Goal: Task Accomplishment & Management: Use online tool/utility

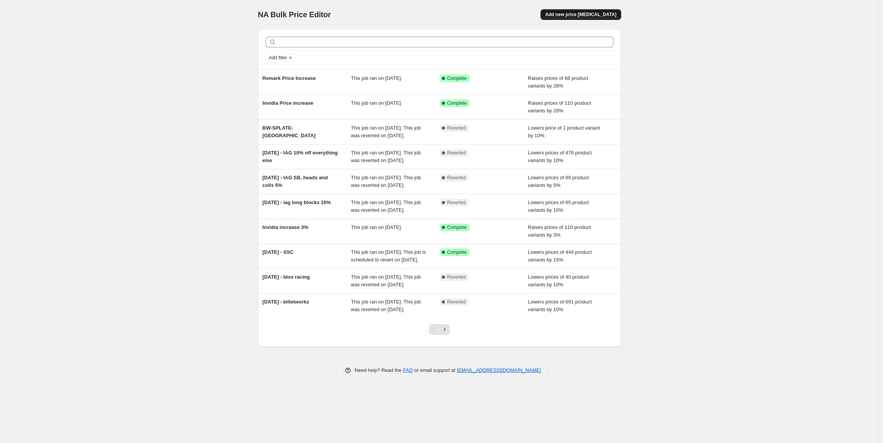
click at [588, 14] on span "Add new price change job" at bounding box center [580, 14] width 71 height 6
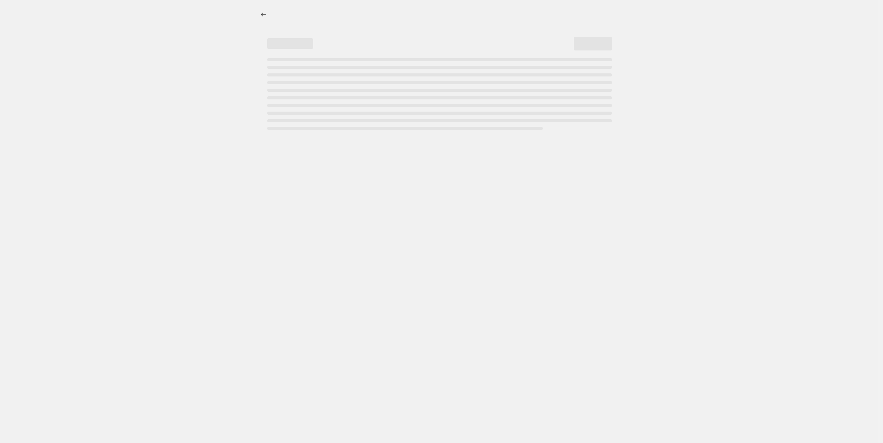
select select "percentage"
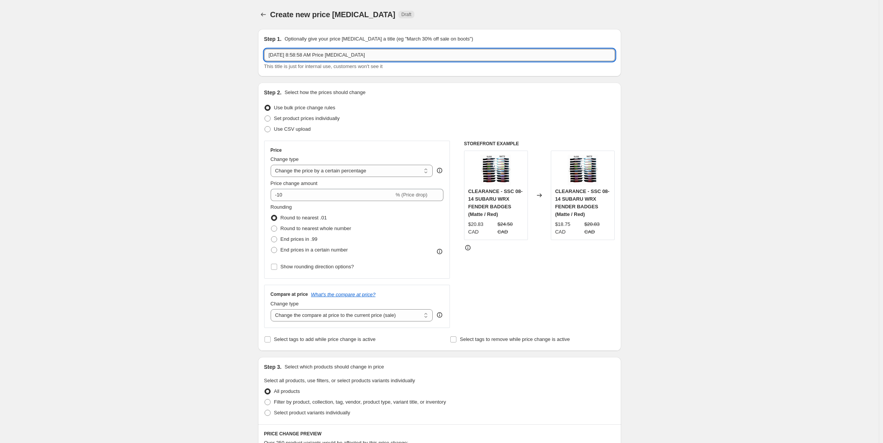
click at [375, 55] on input "Sep 22, 2025, 8:58:58 AM Price change job" at bounding box center [439, 55] width 351 height 12
drag, startPoint x: 375, startPoint y: 55, endPoint x: 99, endPoint y: 19, distance: 278.3
click at [99, 19] on div "Create new price change job. This page is ready Create new price change job Dra…" at bounding box center [439, 388] width 879 height 776
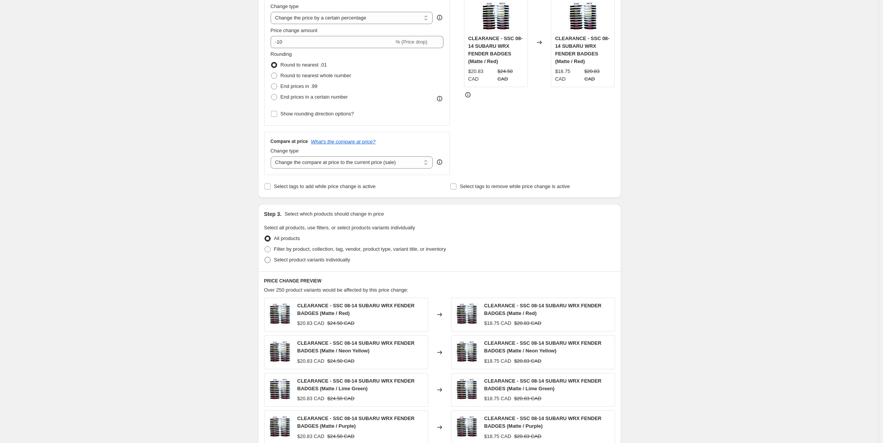
type input "Muteki Price increase"
click at [301, 258] on span "Select product variants individually" at bounding box center [312, 260] width 76 height 6
click at [265, 257] on input "Select product variants individually" at bounding box center [265, 257] width 0 height 0
radio input "true"
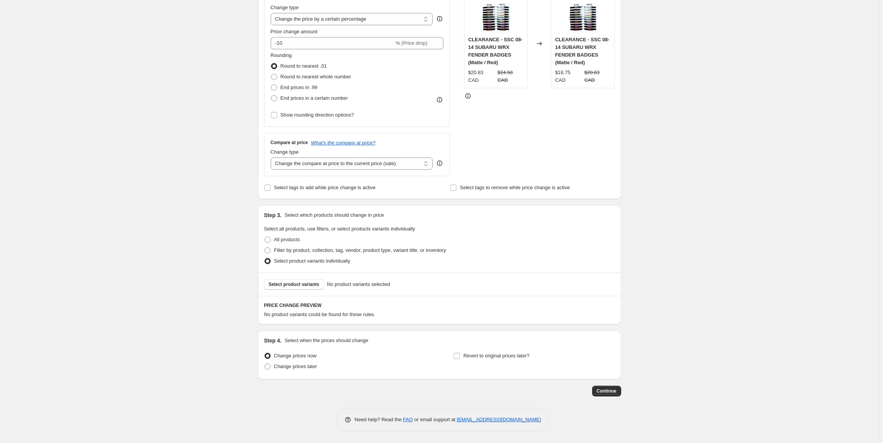
scroll to position [151, 0]
click at [289, 282] on span "Select product variants" at bounding box center [294, 285] width 51 height 6
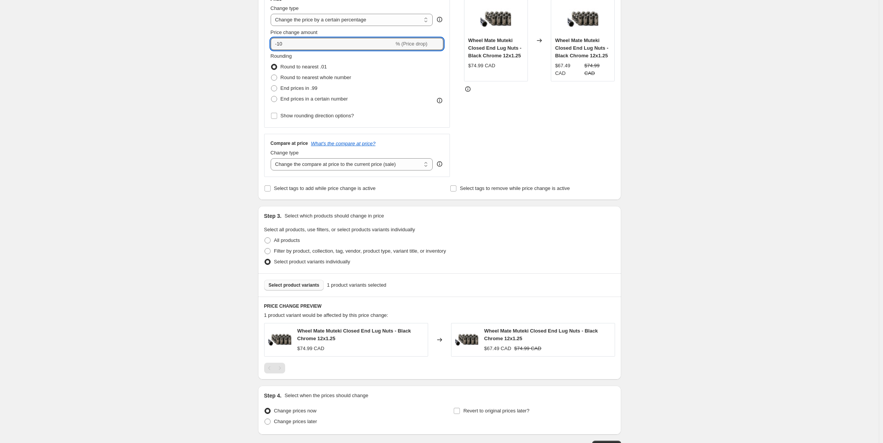
drag, startPoint x: 303, startPoint y: 46, endPoint x: 221, endPoint y: 41, distance: 82.3
click at [221, 41] on div "Create new price change job. This page is ready Create new price change job Dra…" at bounding box center [439, 173] width 879 height 649
click at [216, 50] on div "Create new price change job. This page is ready Create new price change job Dra…" at bounding box center [439, 173] width 879 height 649
drag, startPoint x: 291, startPoint y: 43, endPoint x: 230, endPoint y: 45, distance: 61.2
click at [230, 45] on div "Create new price change job. This page is ready Create new price change job Dra…" at bounding box center [439, 173] width 879 height 649
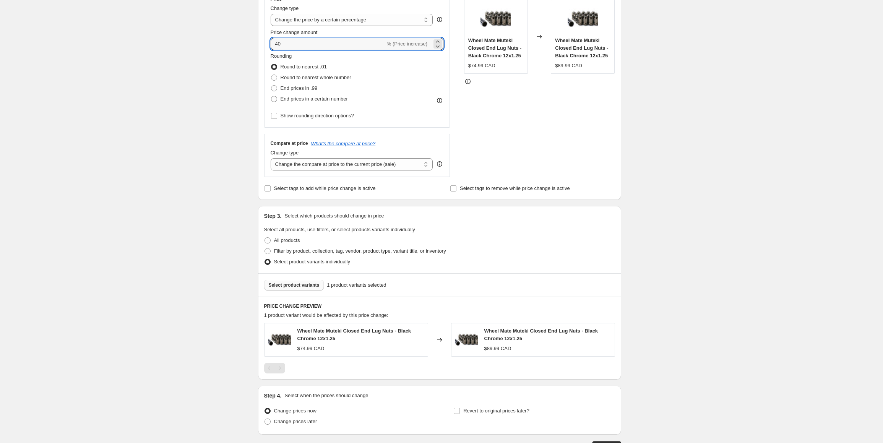
type input "4"
click at [229, 45] on div "Create new price change job. This page is ready Create new price change job Dra…" at bounding box center [439, 173] width 879 height 649
click at [224, 34] on div "Create new price change job. This page is ready Create new price change job Dra…" at bounding box center [439, 173] width 879 height 649
click at [178, 144] on div "Create new price change job. This page is ready Create new price change job Dra…" at bounding box center [439, 173] width 879 height 649
click at [297, 44] on input "50" at bounding box center [328, 44] width 115 height 12
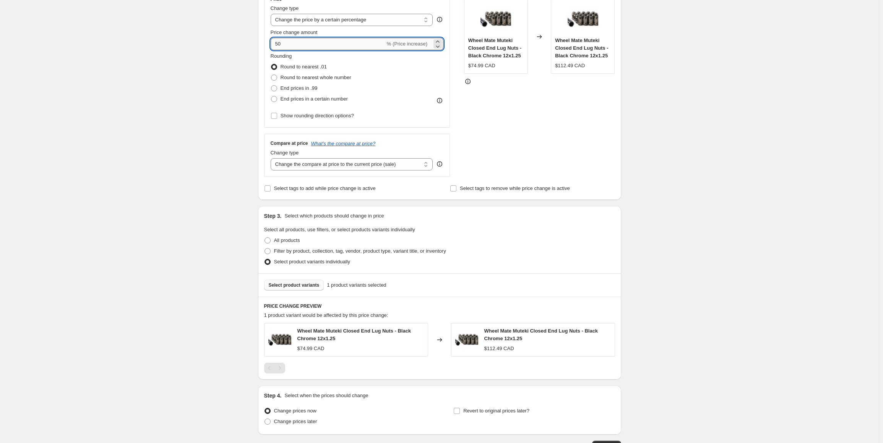
type input "5"
type input "60"
click at [137, 227] on div "Create new price change job. This page is ready Create new price change job Dra…" at bounding box center [439, 173] width 879 height 649
click at [296, 287] on span "Select product variants" at bounding box center [294, 285] width 51 height 6
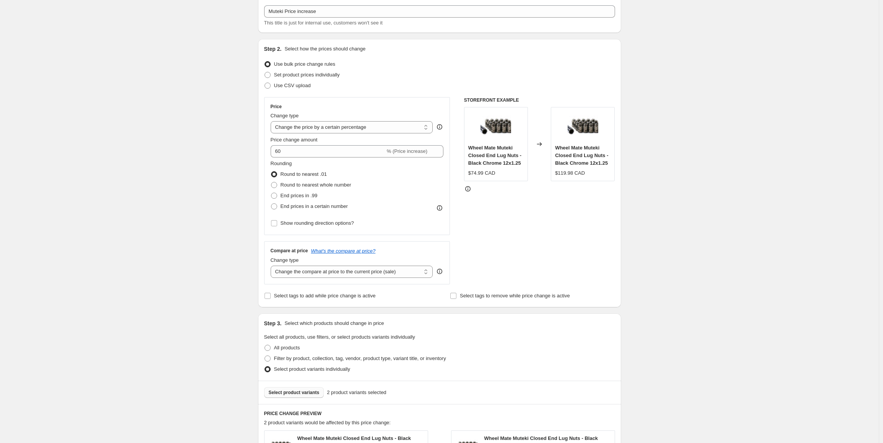
scroll to position [0, 0]
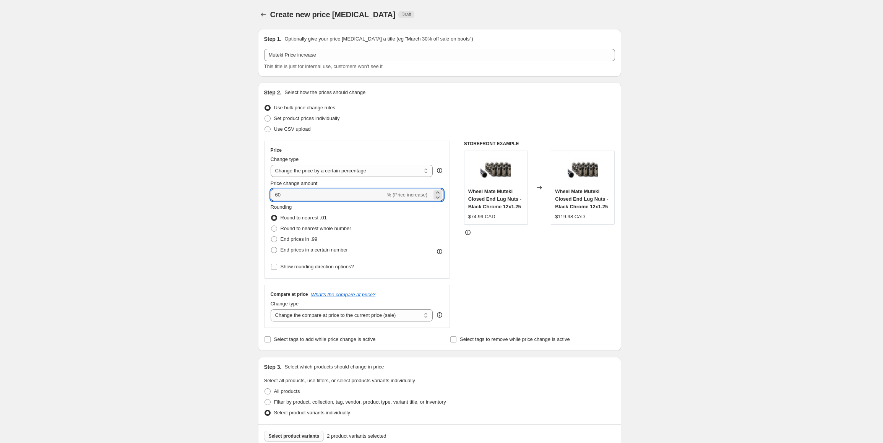
drag, startPoint x: 300, startPoint y: 193, endPoint x: 229, endPoint y: 193, distance: 70.3
click at [232, 193] on div "Create new price change job. This page is ready Create new price change job Dra…" at bounding box center [439, 343] width 879 height 687
click at [231, 191] on div "Create new price change job. This page is ready Create new price change job Dra…" at bounding box center [439, 343] width 879 height 687
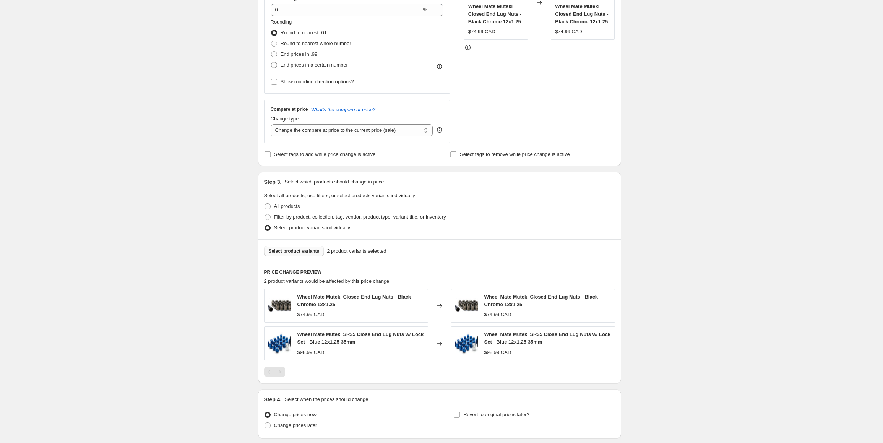
scroll to position [115, 0]
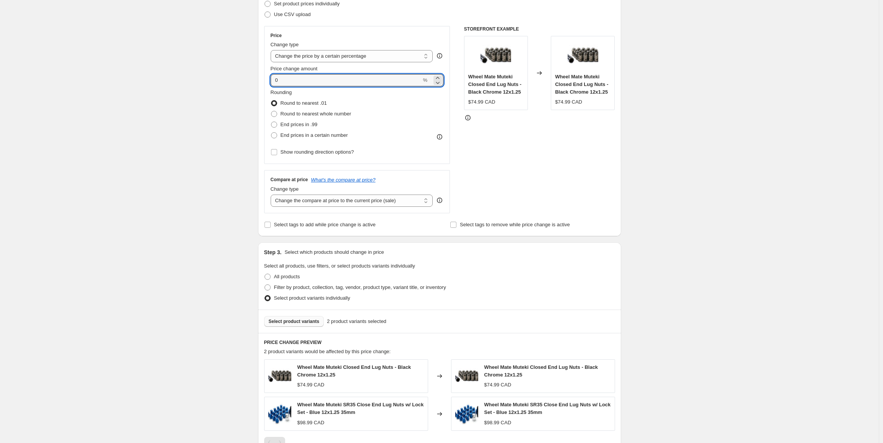
drag, startPoint x: 294, startPoint y: 77, endPoint x: 196, endPoint y: 77, distance: 98.6
click at [196, 77] on div "Create new price change job. This page is ready Create new price change job Dra…" at bounding box center [439, 228] width 879 height 687
type input "100"
click at [196, 77] on div "Create new price change job. This page is ready Create new price change job Dra…" at bounding box center [439, 228] width 879 height 687
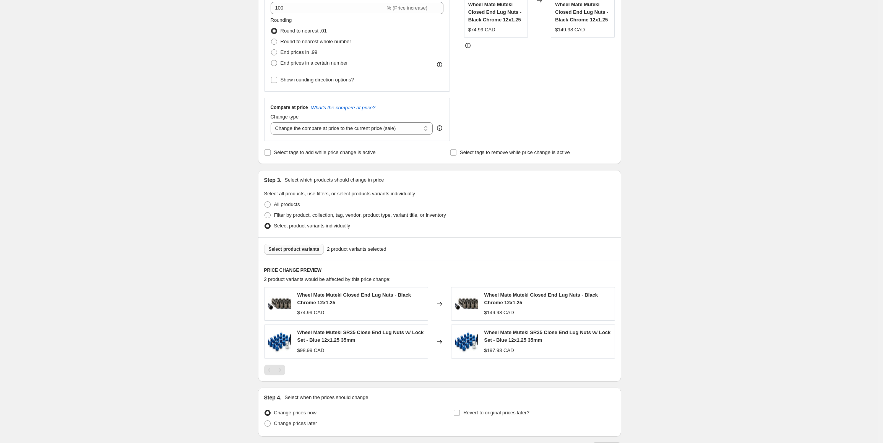
scroll to position [191, 0]
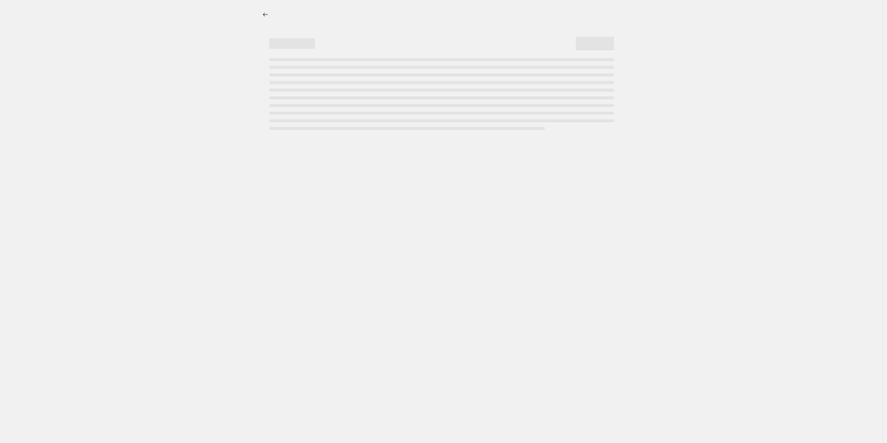
select select "percentage"
